Goal: Information Seeking & Learning: Learn about a topic

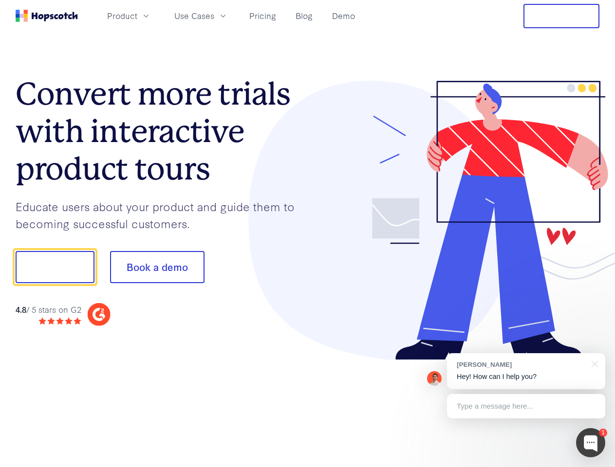
click at [308, 234] on div at bounding box center [454, 221] width 292 height 280
click at [137, 16] on span "Product" at bounding box center [122, 16] width 30 height 12
click at [214, 16] on span "Use Cases" at bounding box center [194, 16] width 40 height 12
click at [561, 16] on button "Free Trial" at bounding box center [561, 16] width 76 height 24
click at [55, 267] on button "Show me!" at bounding box center [55, 267] width 79 height 32
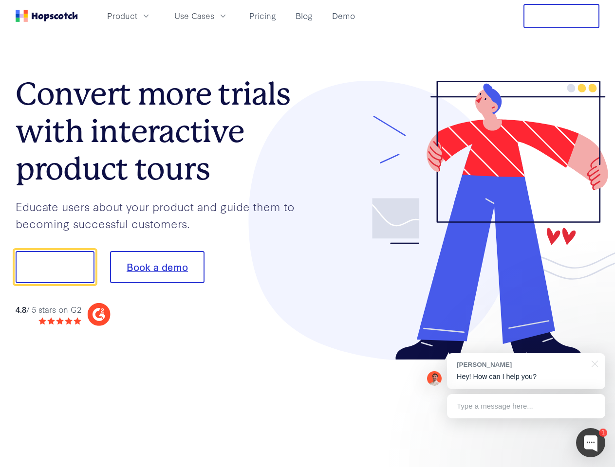
click at [157, 267] on button "Book a demo" at bounding box center [157, 267] width 94 height 32
click at [590, 443] on div at bounding box center [590, 442] width 29 height 29
click at [526, 371] on div "[PERSON_NAME] Hey! How can I help you?" at bounding box center [526, 371] width 158 height 36
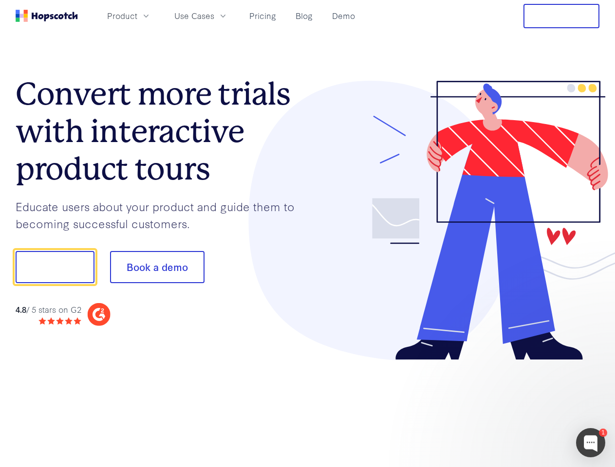
click at [593, 363] on div at bounding box center [513, 331] width 182 height 194
click at [526, 406] on div at bounding box center [513, 331] width 182 height 194
